Goal: Task Accomplishment & Management: Use online tool/utility

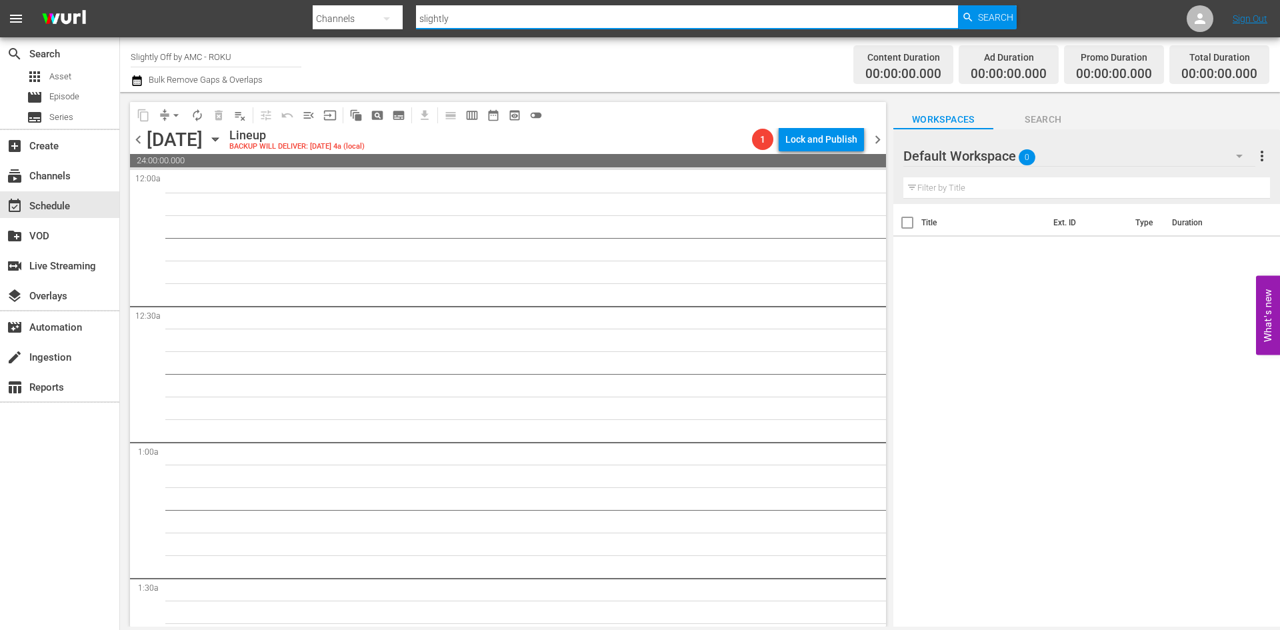
click at [455, 23] on input "slightly" at bounding box center [687, 19] width 542 height 32
click at [75, 207] on div "event_available Schedule" at bounding box center [59, 204] width 119 height 27
click at [67, 175] on div "subscriptions Channels" at bounding box center [37, 174] width 75 height 12
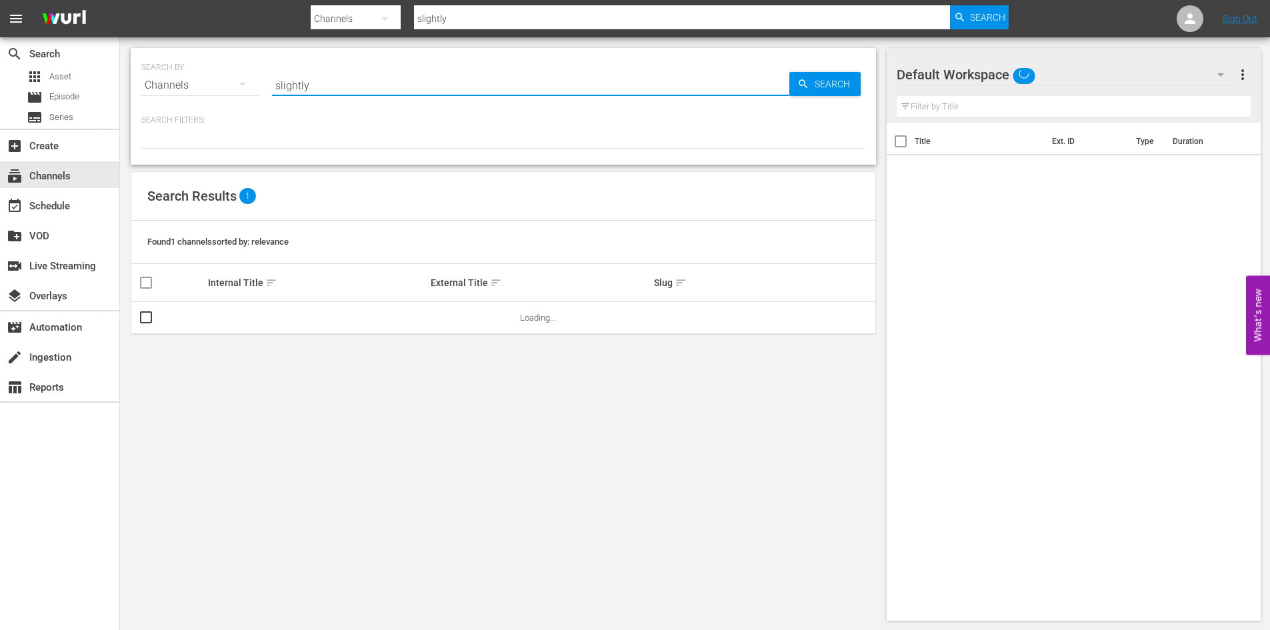
drag, startPoint x: 310, startPoint y: 87, endPoint x: 265, endPoint y: 79, distance: 46.0
click at [265, 79] on div "SEARCH BY Search By Channels Search ID, Title, Description, Keywords, or Catego…" at bounding box center [503, 77] width 724 height 48
type input "thriller"
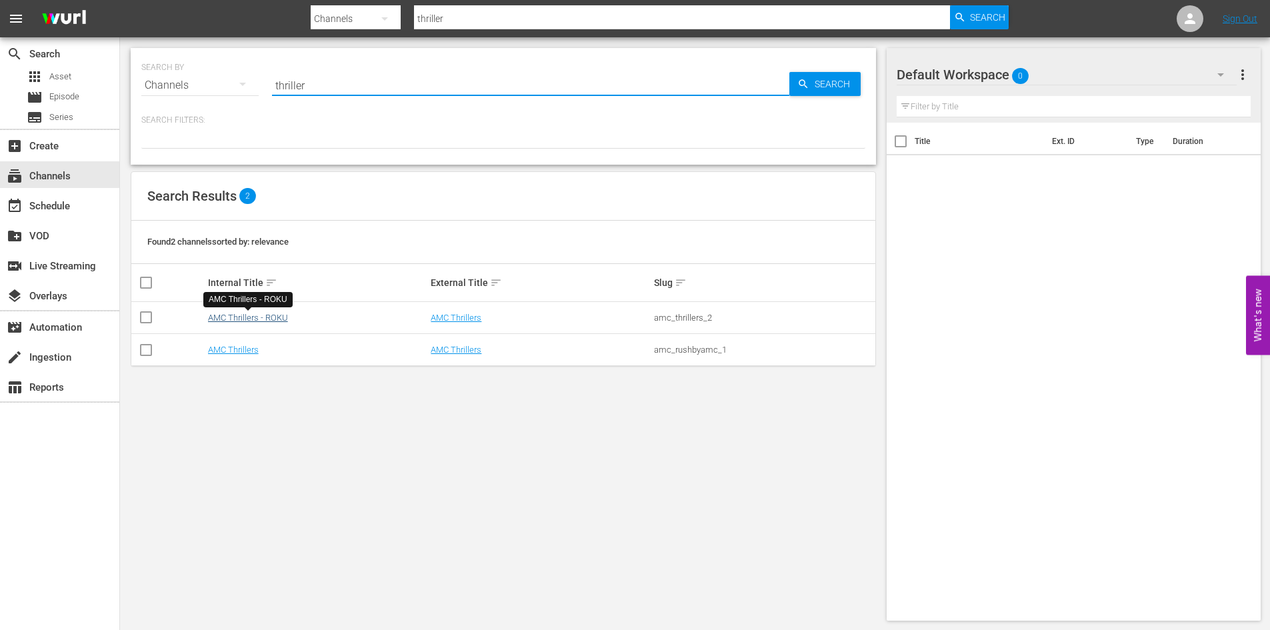
type input "thriller"
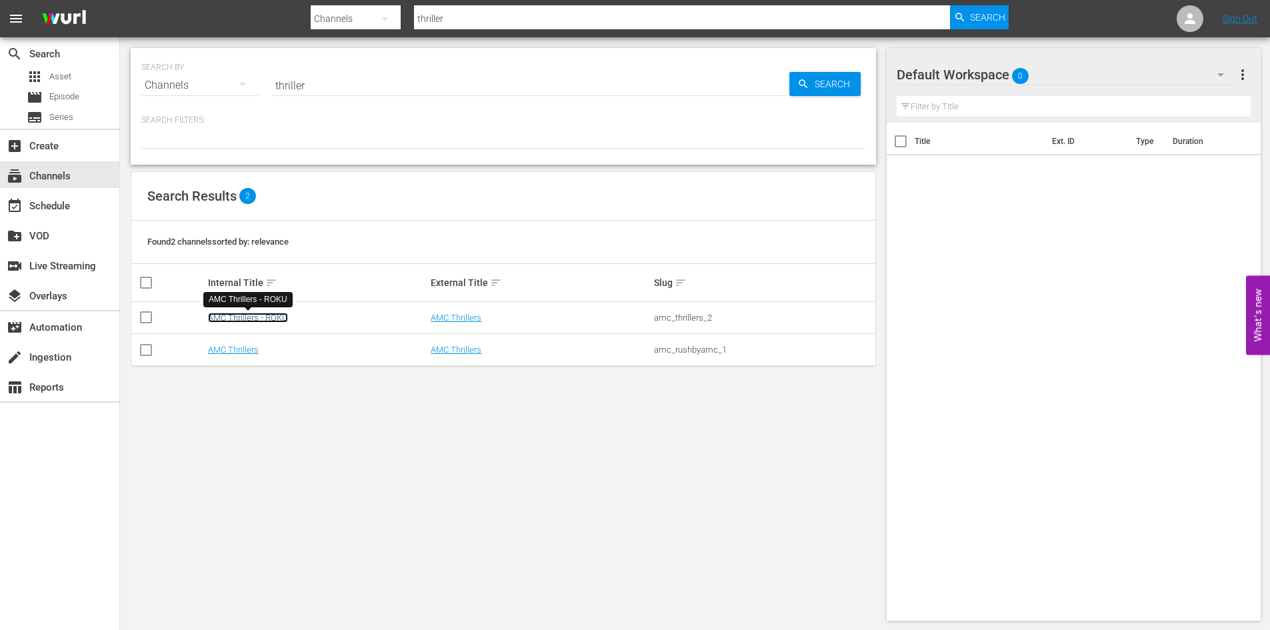
click at [271, 321] on link "AMC Thrillers - ROKU" at bounding box center [248, 318] width 80 height 10
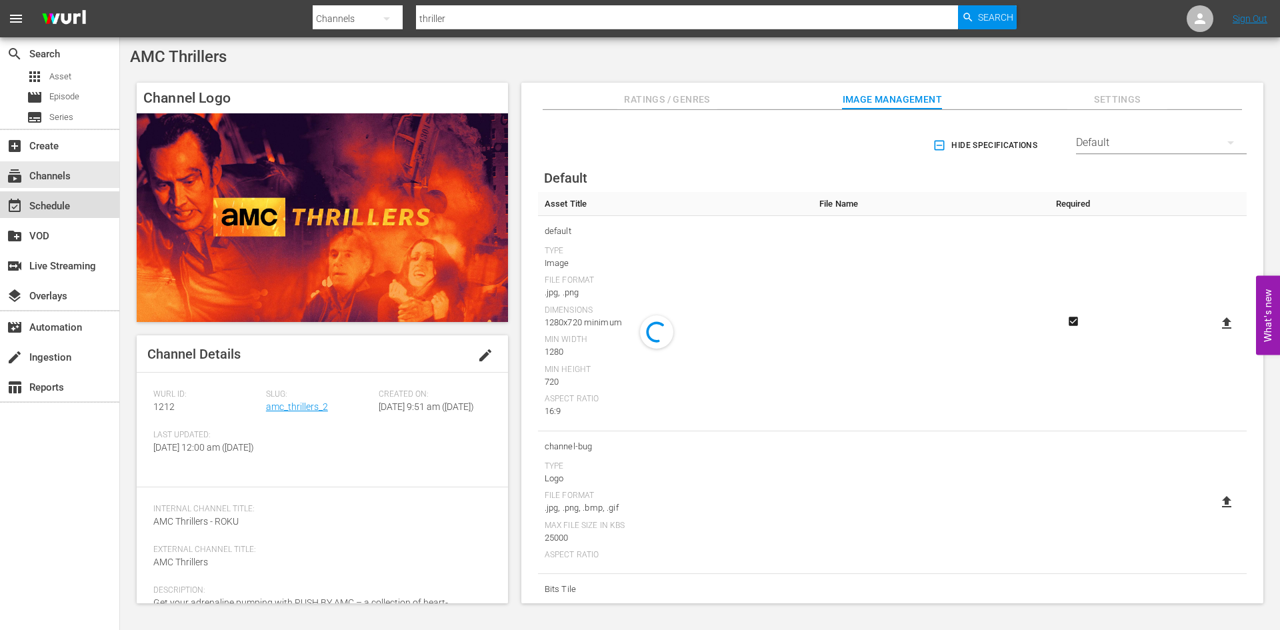
drag, startPoint x: 271, startPoint y: 321, endPoint x: 55, endPoint y: 203, distance: 246.7
click at [55, 203] on div "event_available Schedule" at bounding box center [37, 204] width 75 height 12
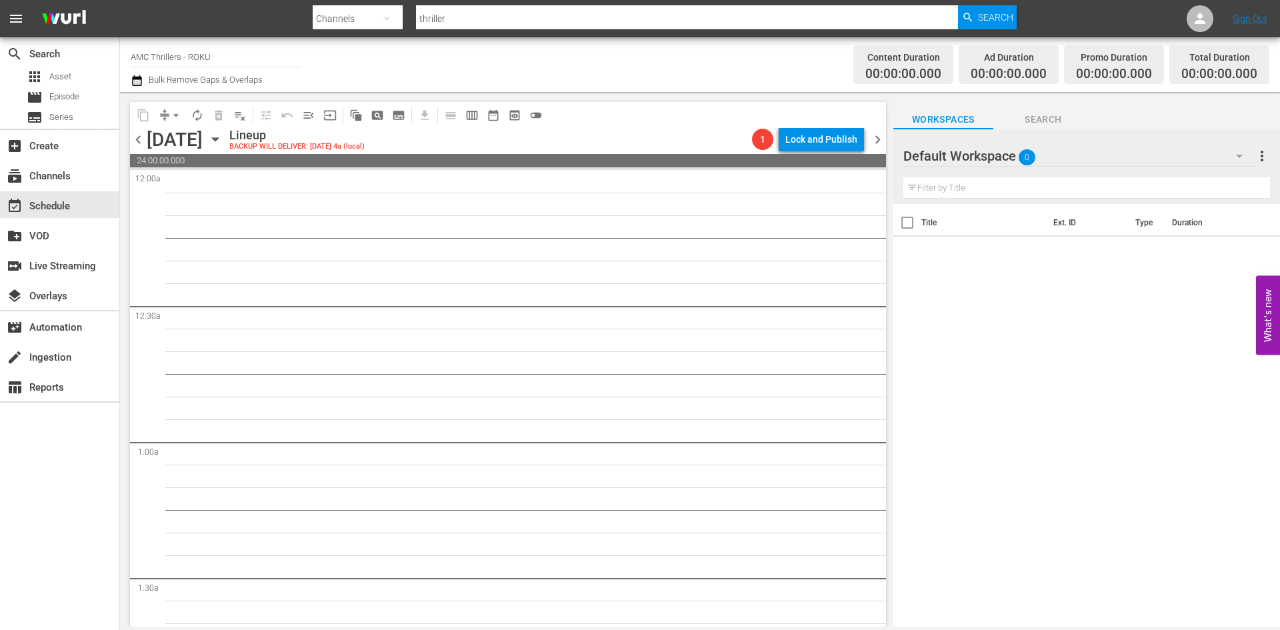
click at [226, 149] on div "[DATE] [DATE]" at bounding box center [186, 140] width 79 height 22
click at [140, 139] on span "chevron_left" at bounding box center [138, 139] width 17 height 17
click at [151, 141] on div "[DATE]" at bounding box center [175, 140] width 56 height 22
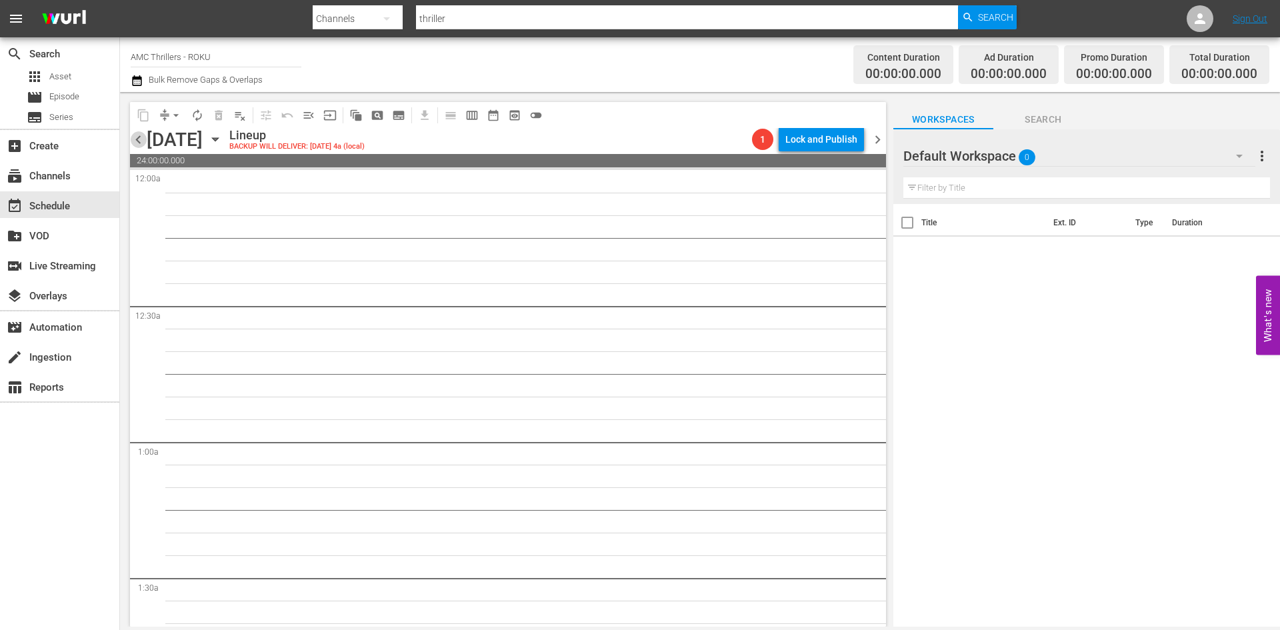
click at [139, 136] on span "chevron_left" at bounding box center [138, 139] width 17 height 17
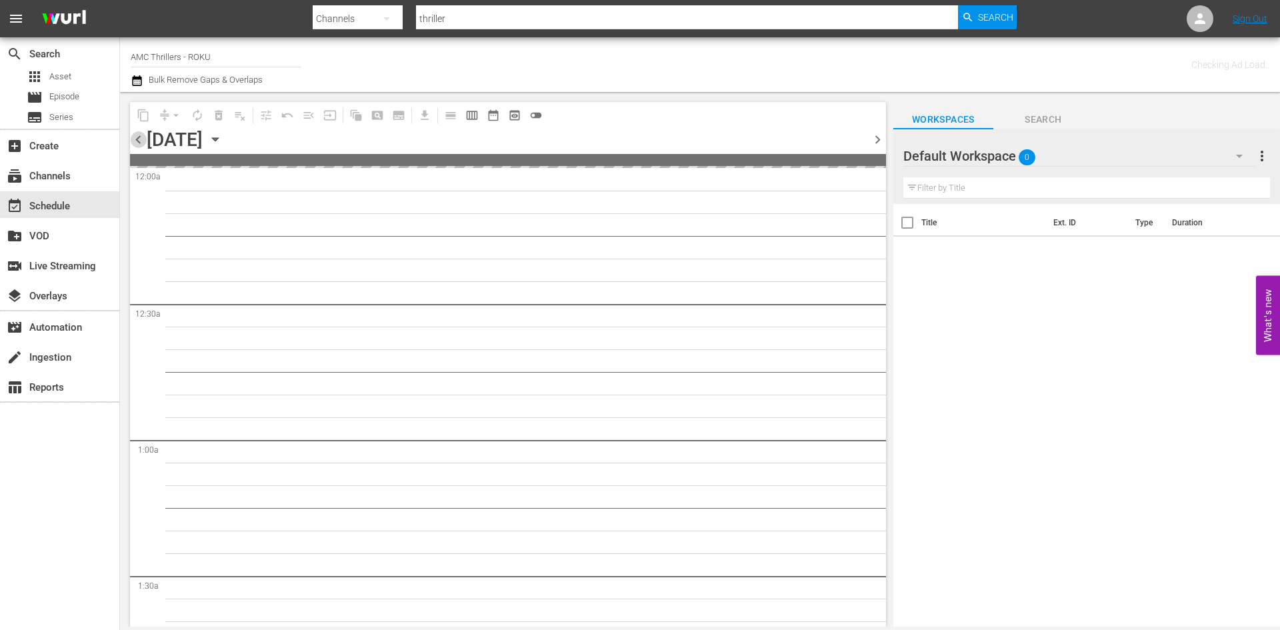
click at [139, 136] on span "chevron_left" at bounding box center [138, 139] width 17 height 17
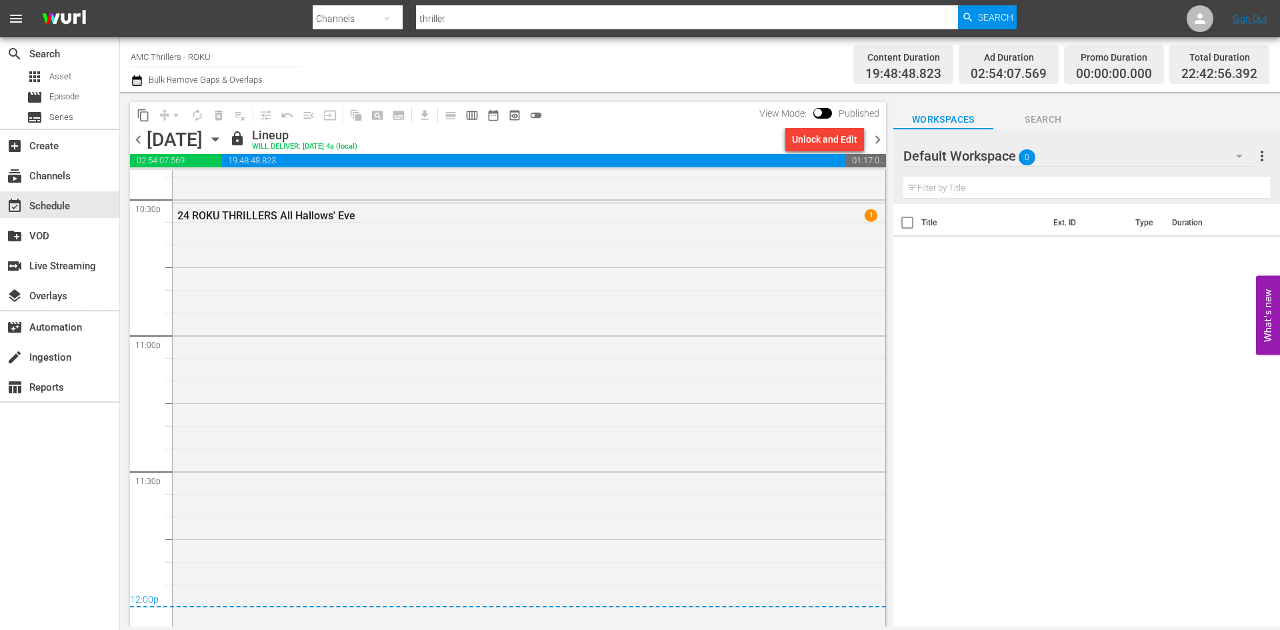
scroll to position [6098, 0]
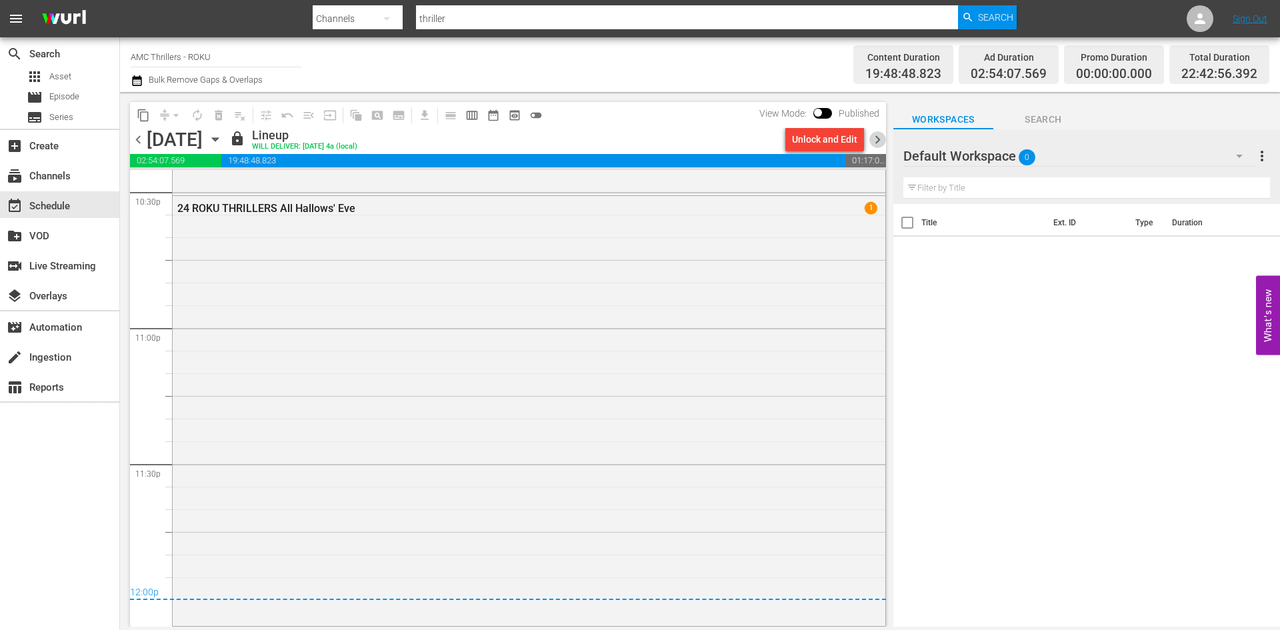
click at [875, 140] on span "chevron_right" at bounding box center [877, 139] width 17 height 17
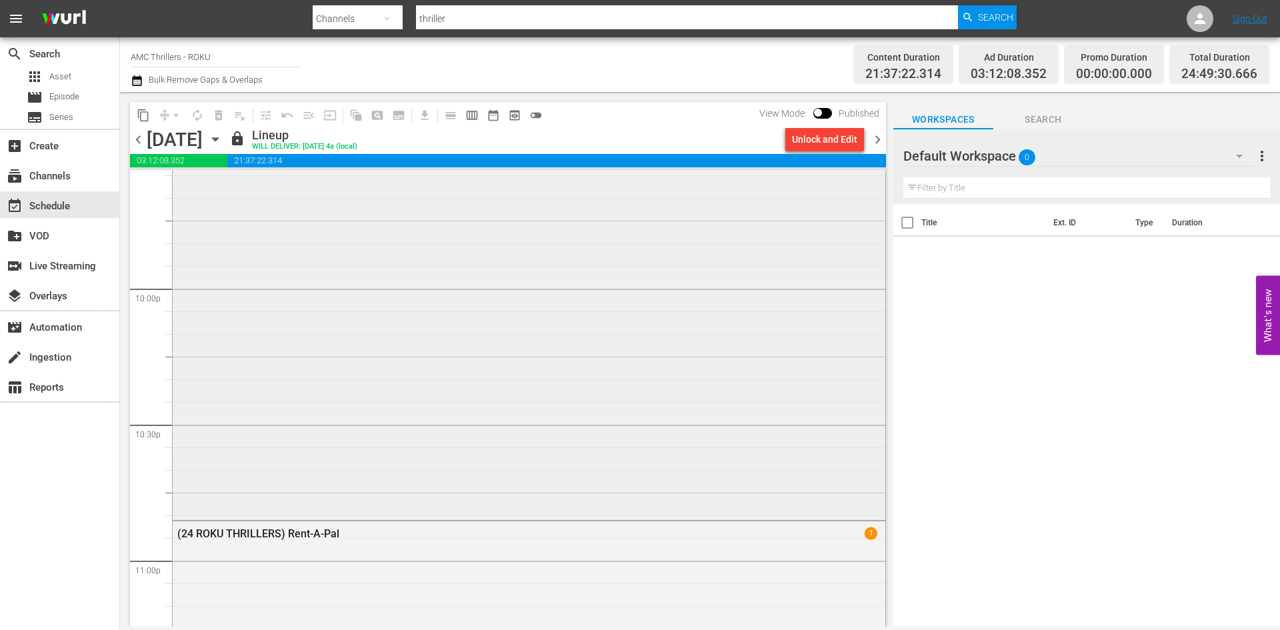
scroll to position [6323, 0]
click at [223, 144] on icon "button" at bounding box center [215, 139] width 15 height 15
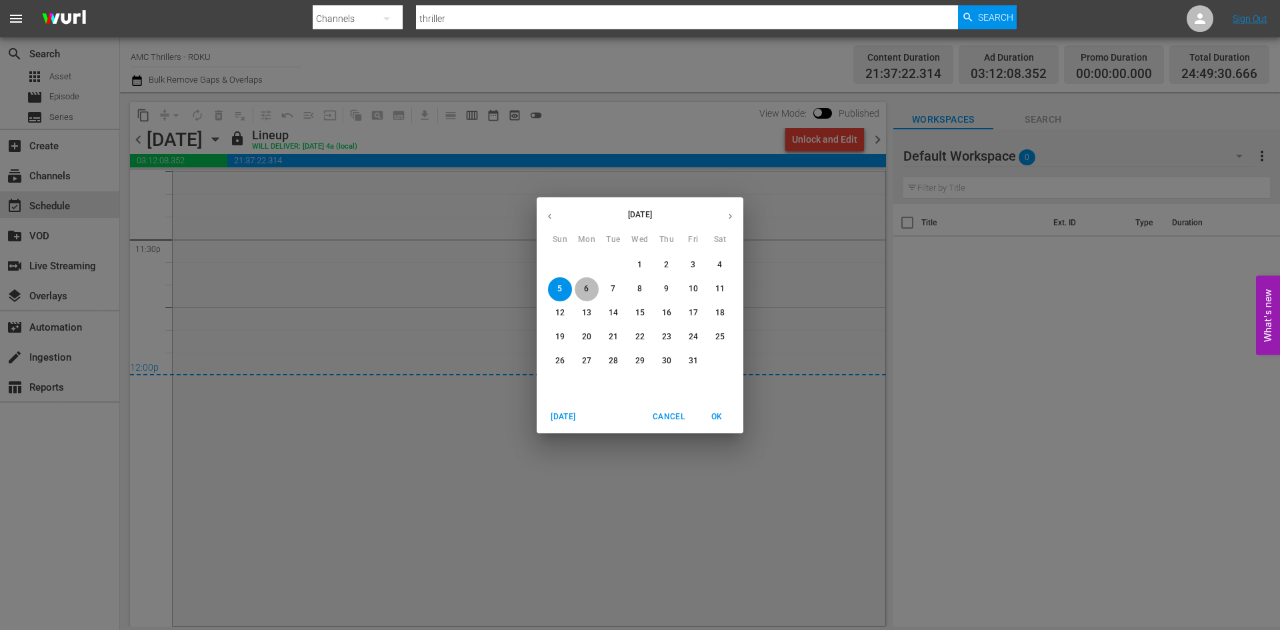
click at [590, 283] on span "6" at bounding box center [587, 288] width 24 height 11
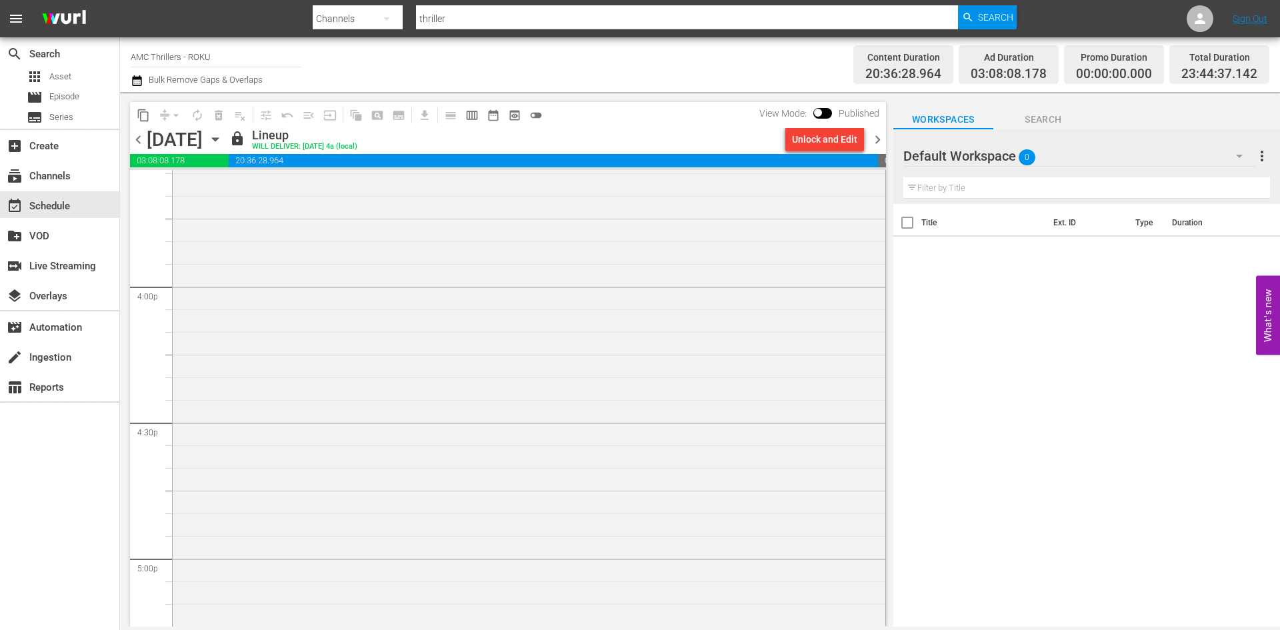
scroll to position [4234, 0]
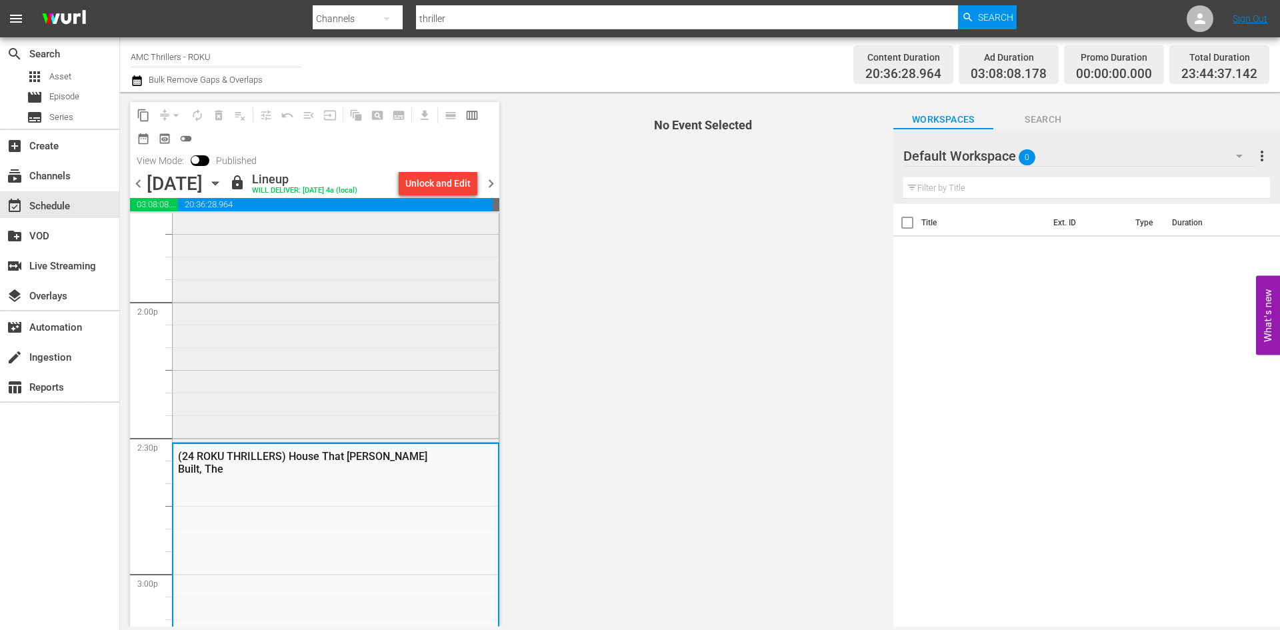
scroll to position [3719, 0]
click at [203, 195] on div "[DATE]" at bounding box center [175, 184] width 56 height 22
click at [226, 187] on div "[DATE] [DATE]" at bounding box center [186, 184] width 79 height 22
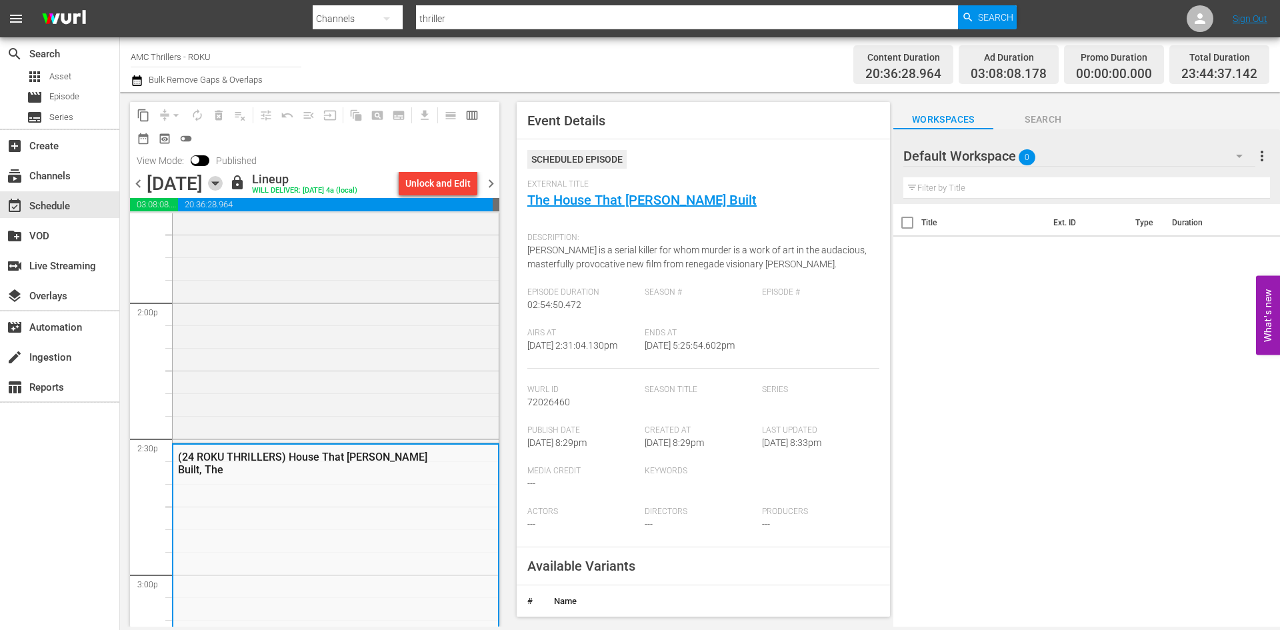
click at [223, 187] on icon "button" at bounding box center [215, 183] width 15 height 15
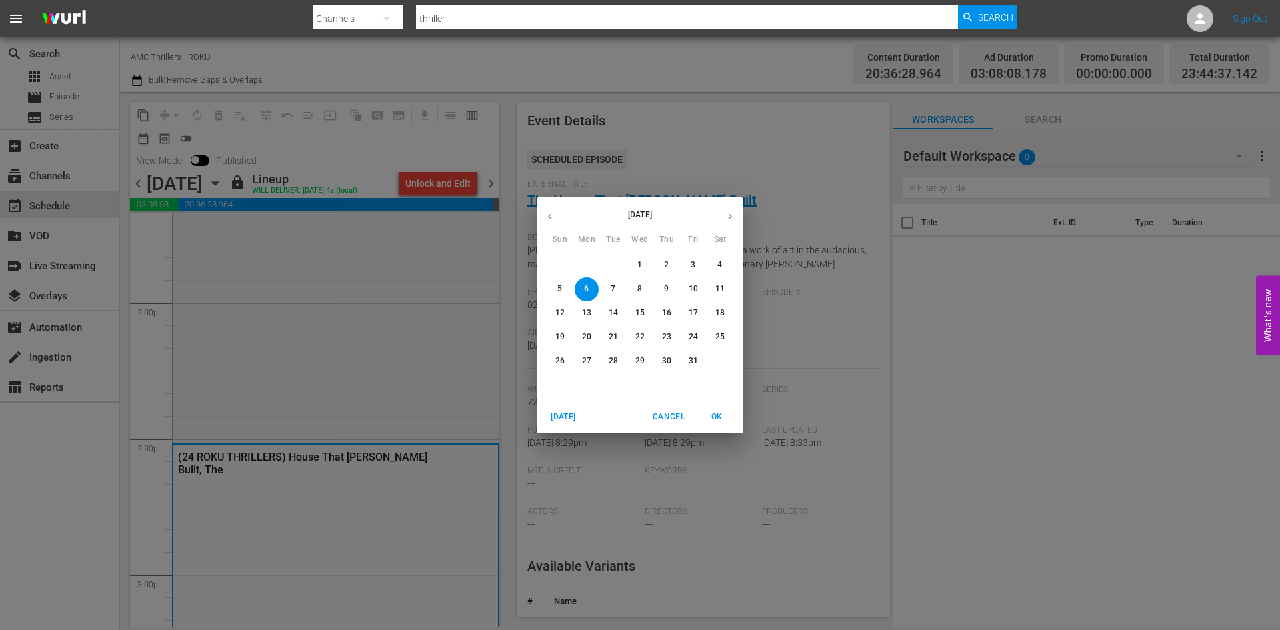
click at [611, 292] on p "7" at bounding box center [613, 288] width 5 height 11
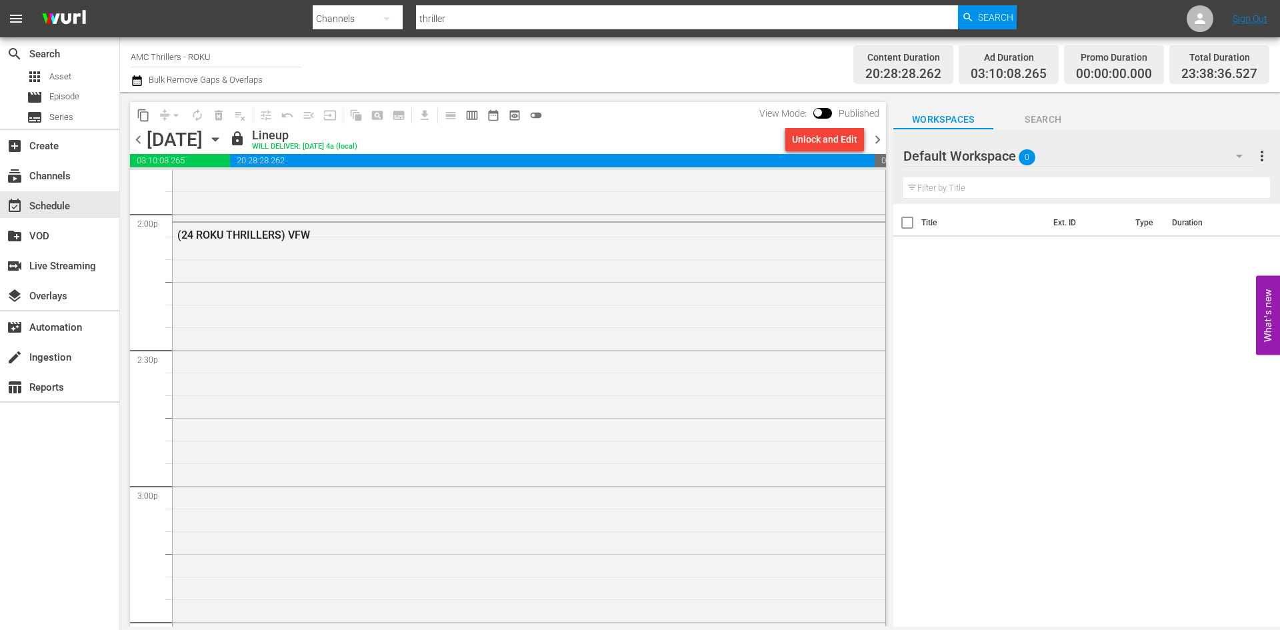
scroll to position [3674, 0]
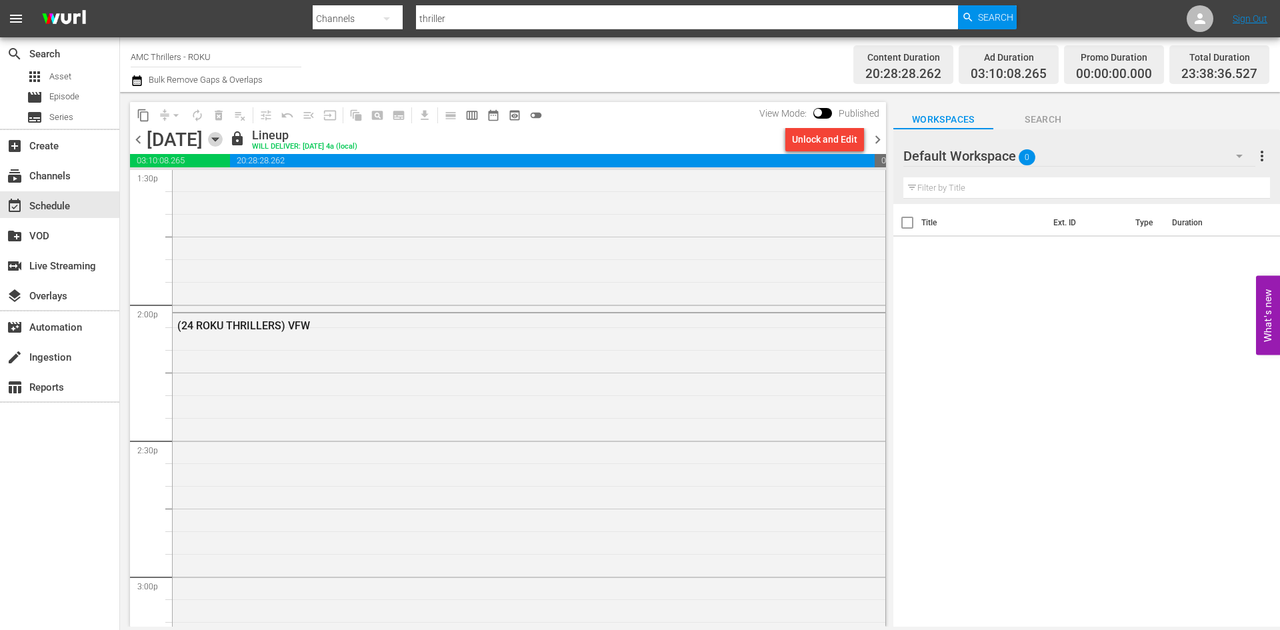
click at [218, 140] on icon "button" at bounding box center [215, 139] width 6 height 3
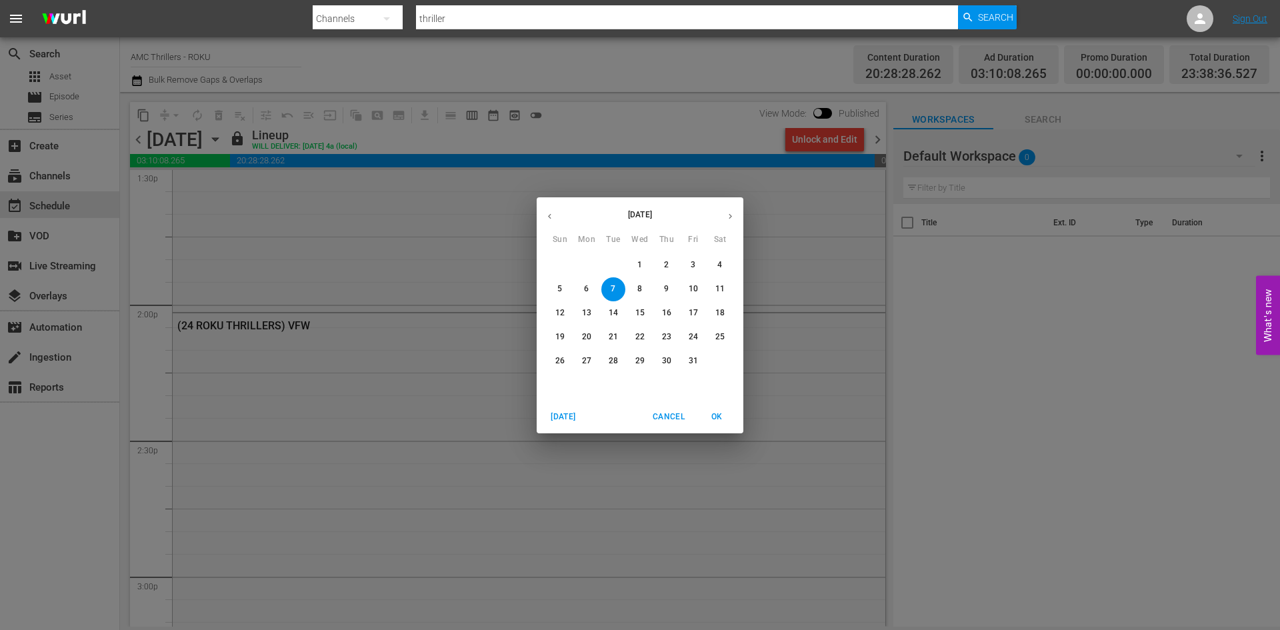
click at [697, 312] on p "17" at bounding box center [693, 312] width 9 height 11
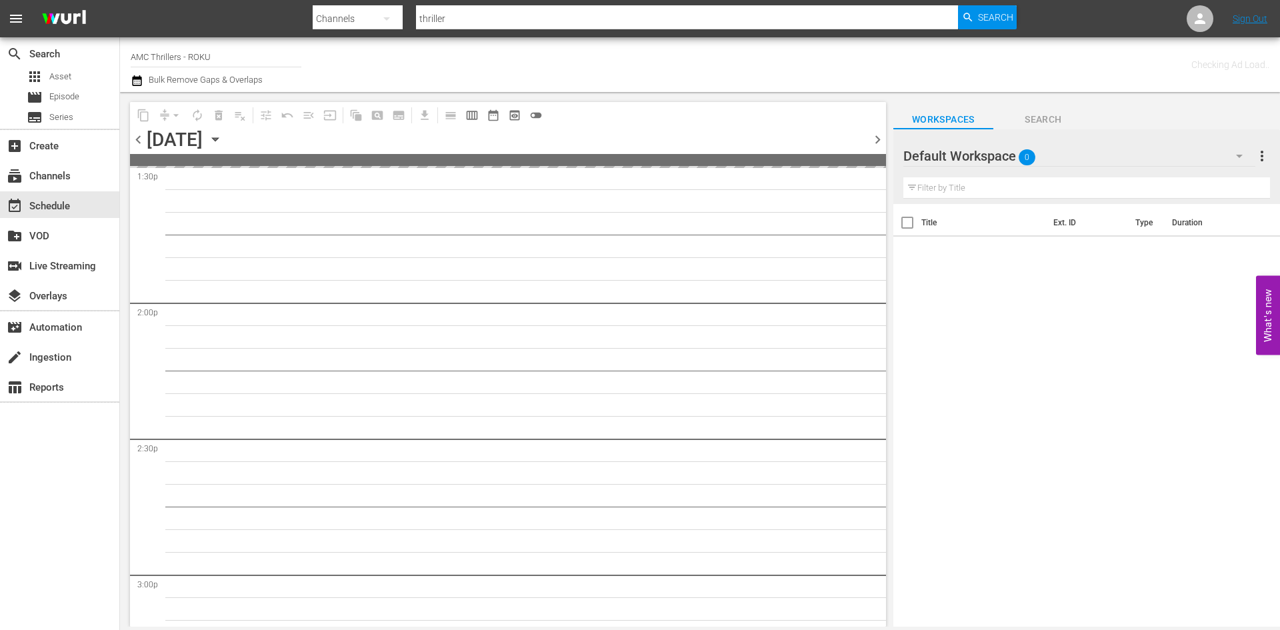
scroll to position [3764, 0]
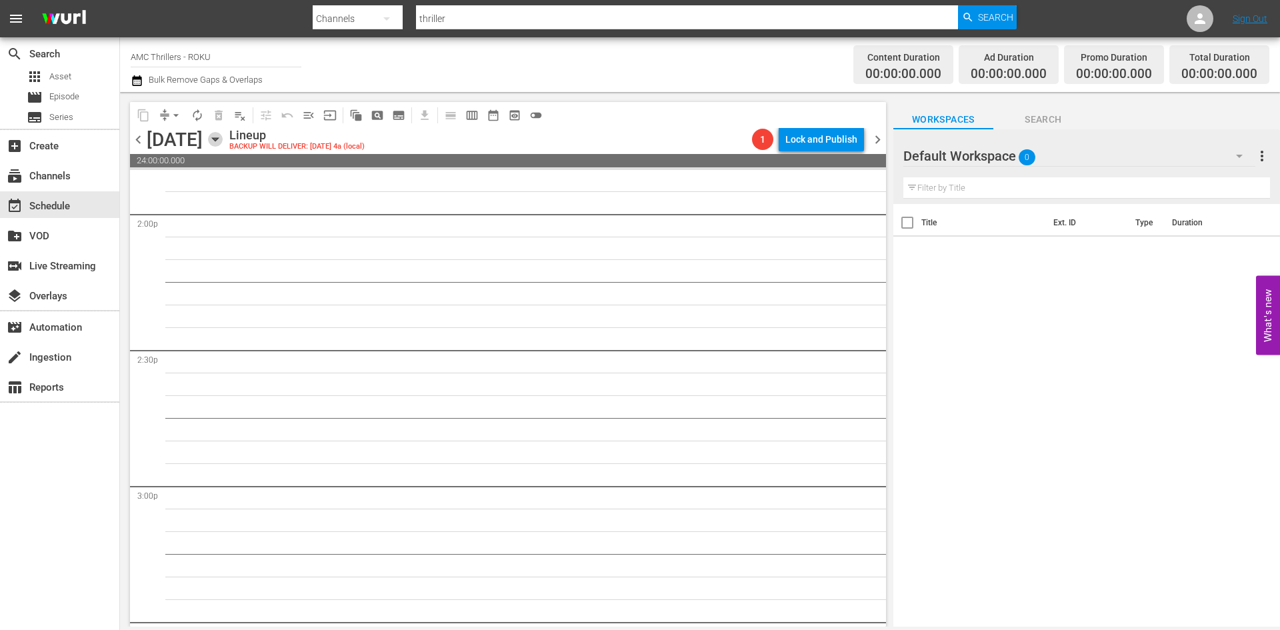
click at [223, 145] on icon "button" at bounding box center [215, 139] width 15 height 15
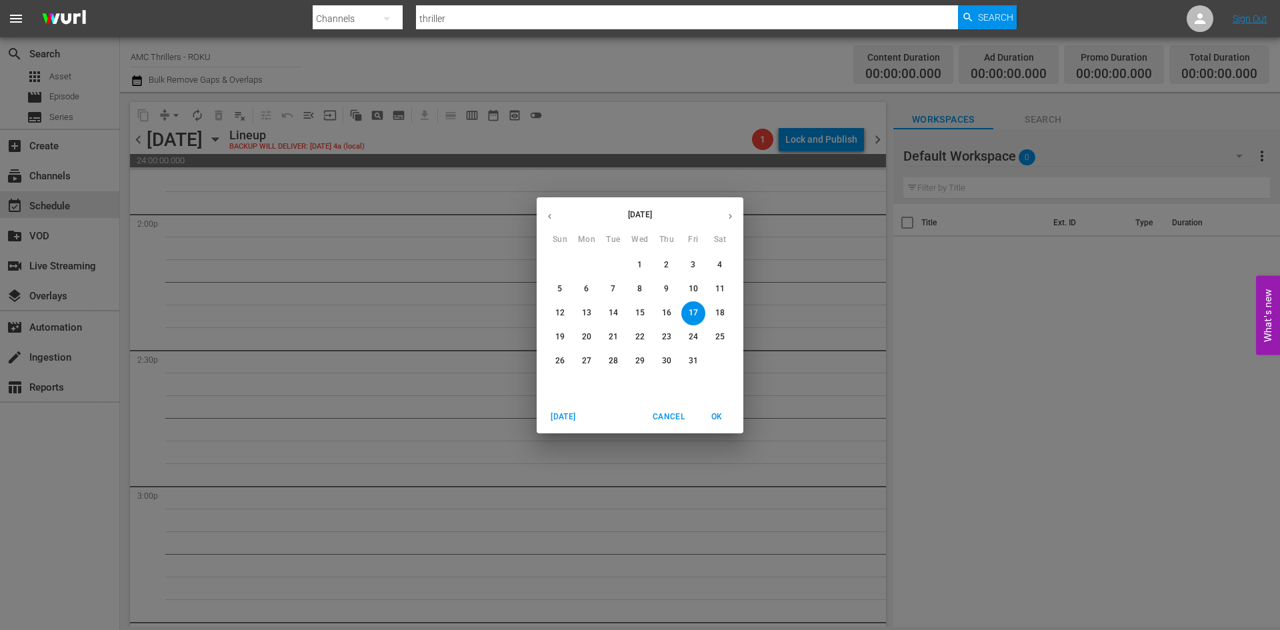
click at [563, 311] on p "12" at bounding box center [559, 312] width 9 height 11
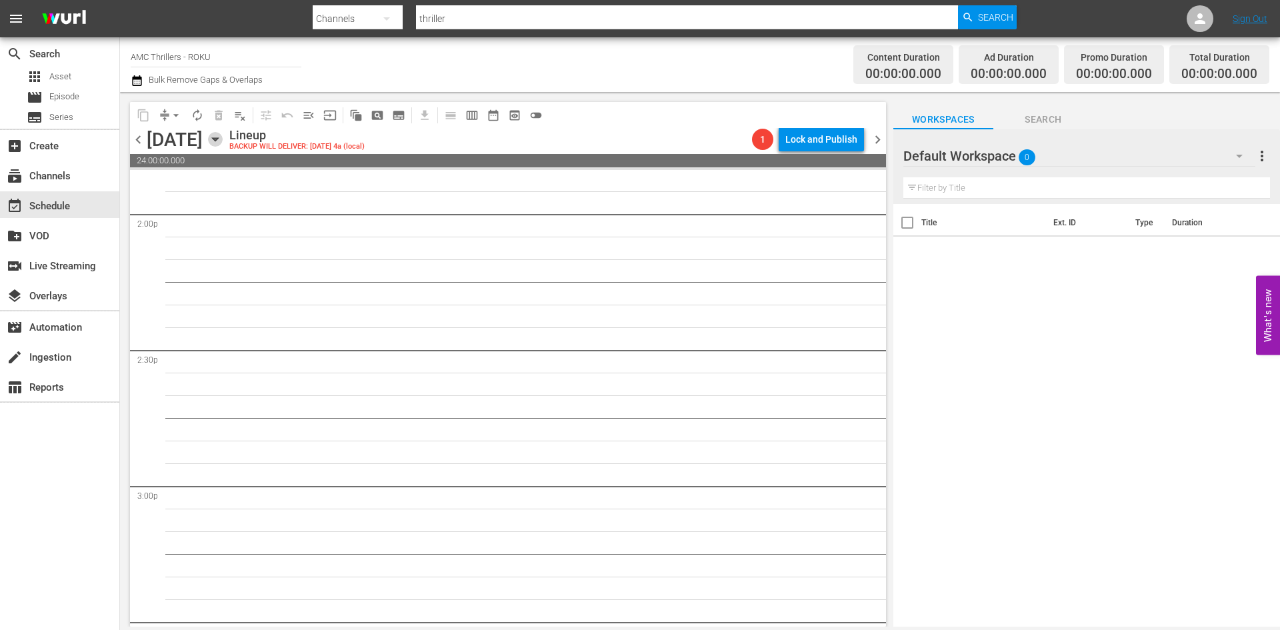
click at [218, 139] on icon "button" at bounding box center [215, 139] width 6 height 3
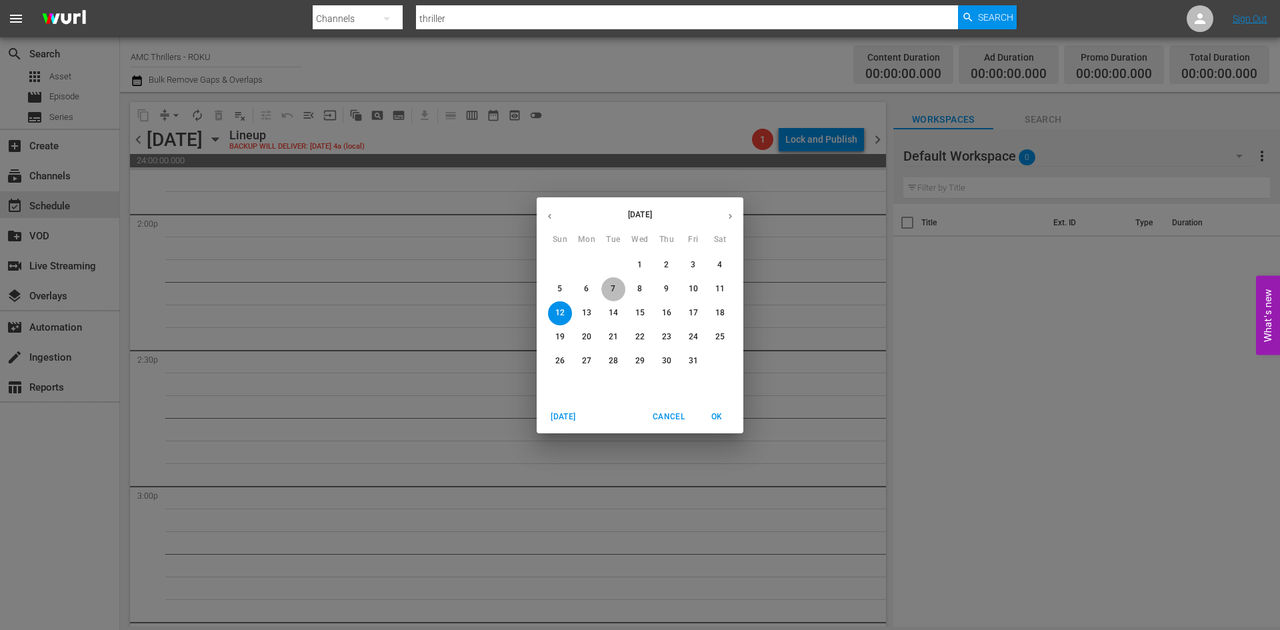
click at [614, 287] on p "7" at bounding box center [613, 288] width 5 height 11
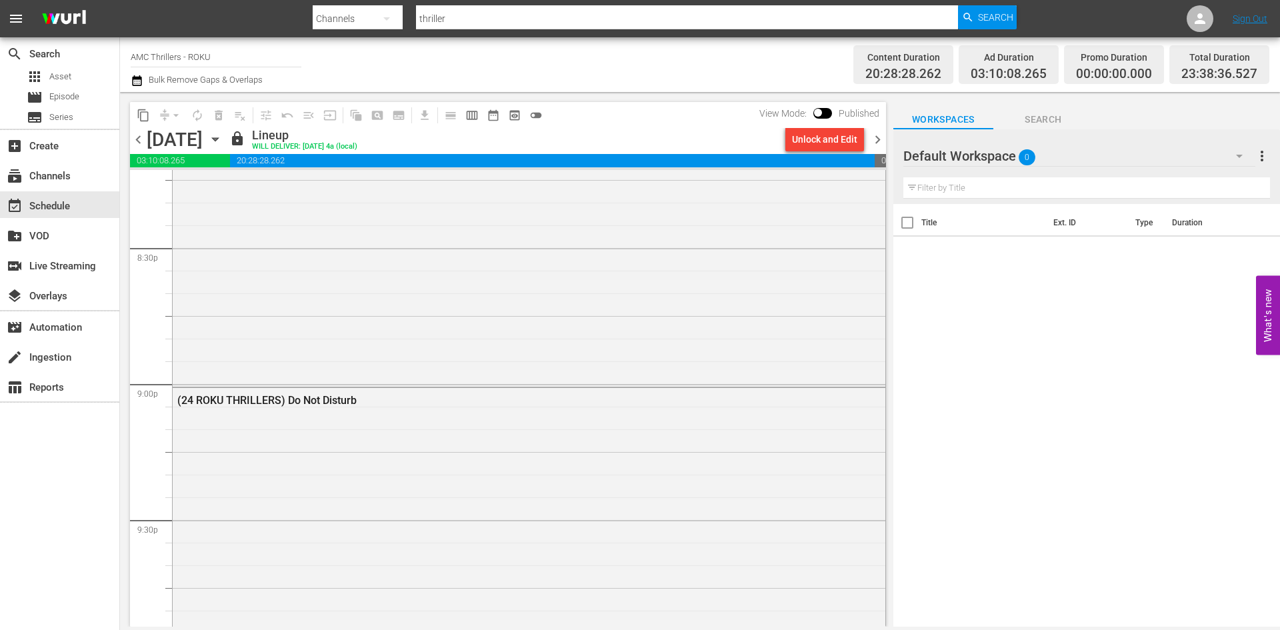
scroll to position [6156, 0]
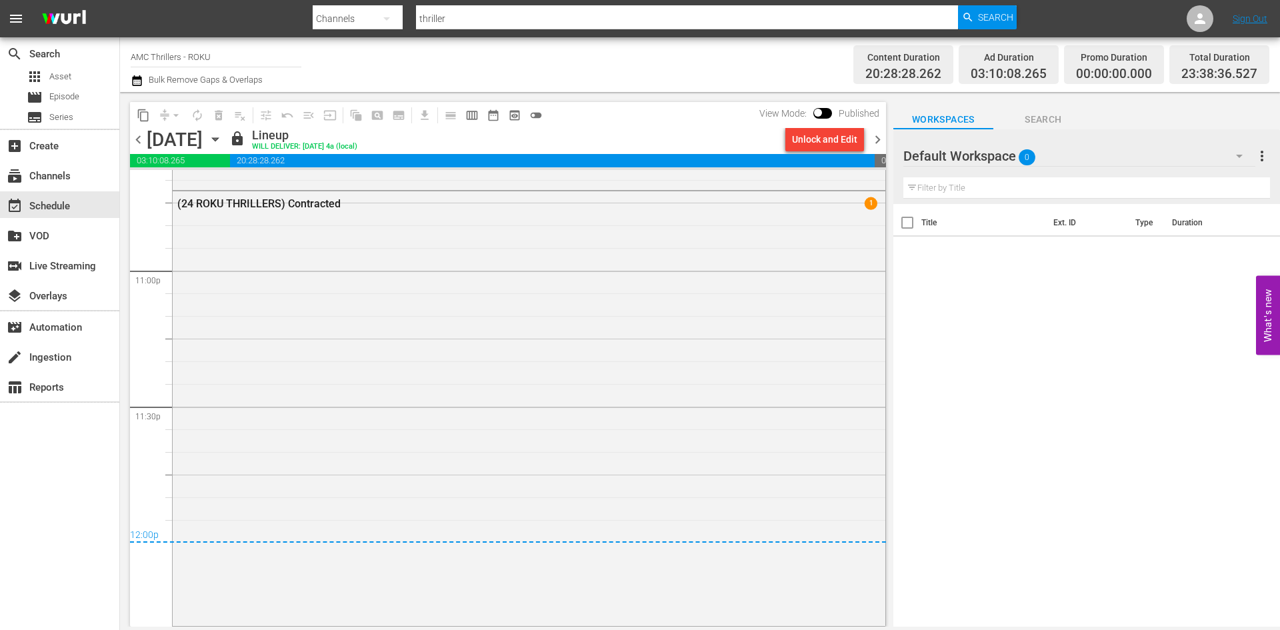
click at [223, 136] on icon "button" at bounding box center [215, 139] width 15 height 15
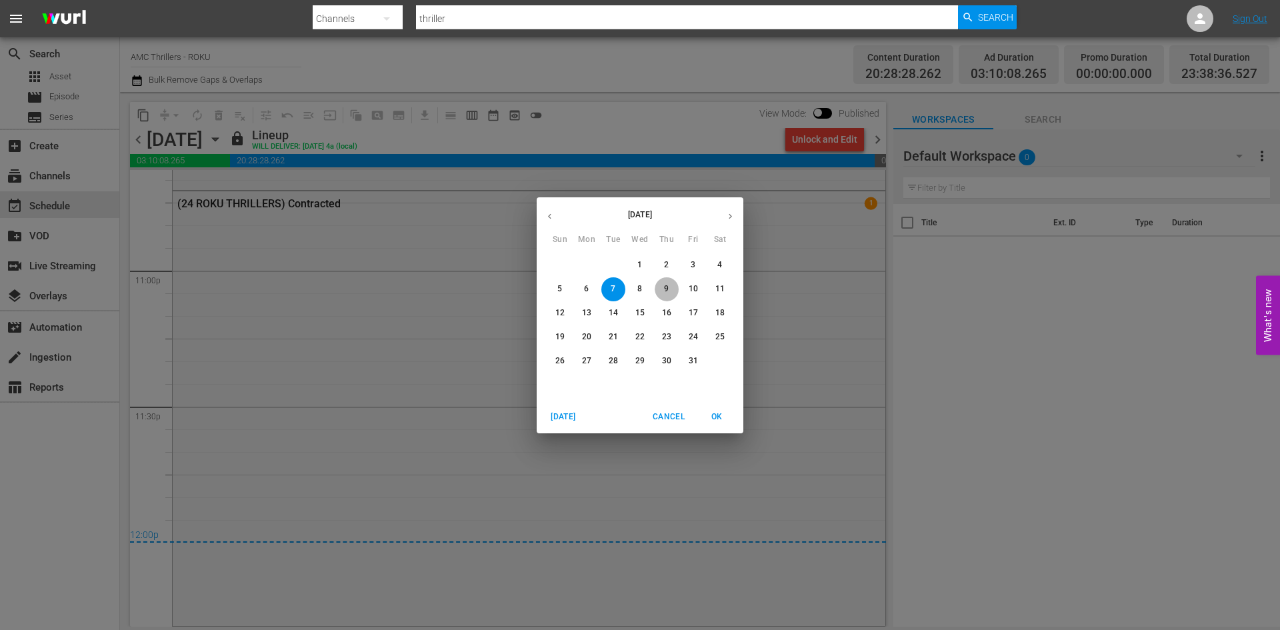
click at [665, 288] on p "9" at bounding box center [666, 288] width 5 height 11
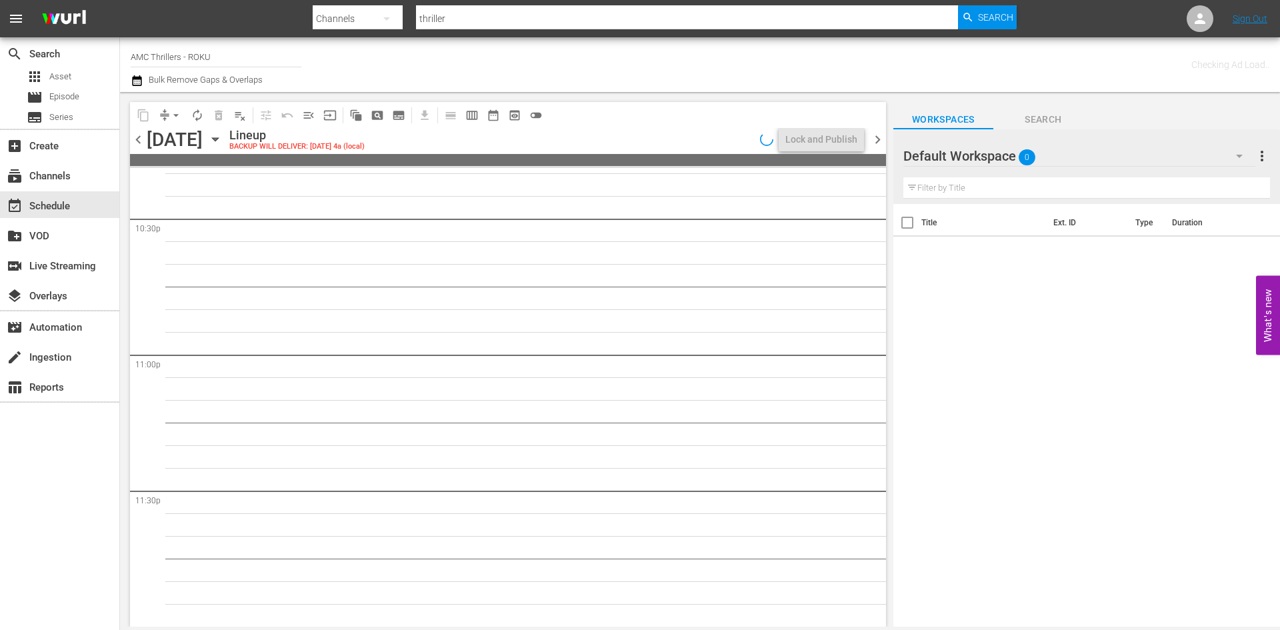
scroll to position [6072, 0]
